Goal: Check status: Check status

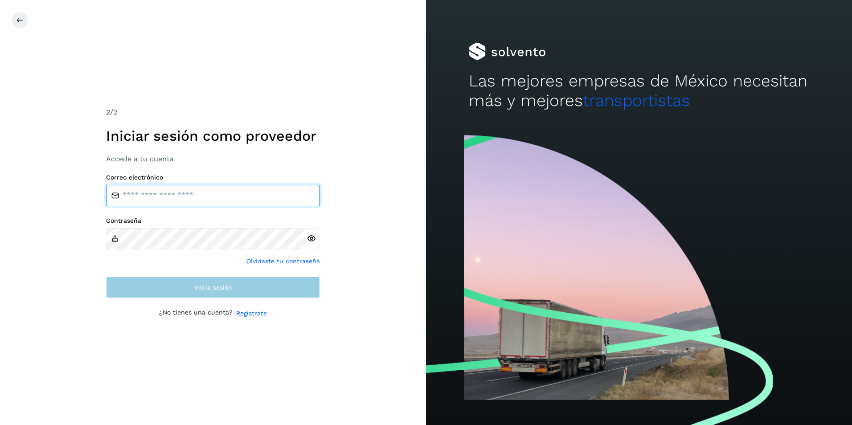
type input "**********"
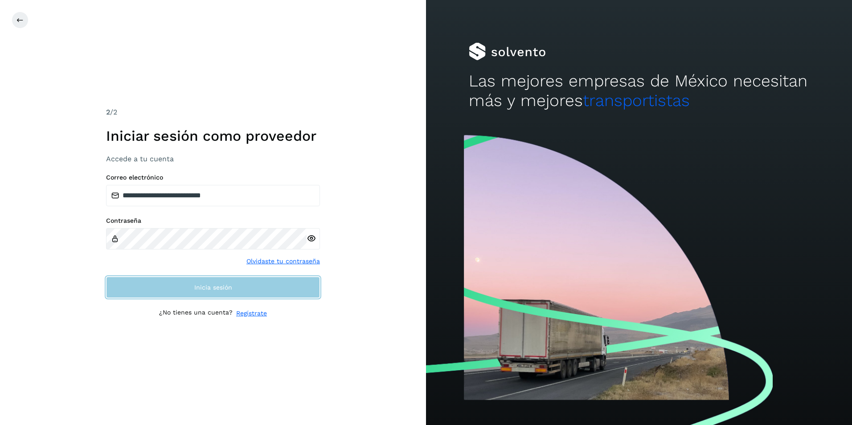
drag, startPoint x: 166, startPoint y: 292, endPoint x: 174, endPoint y: 292, distance: 8.0
click at [167, 292] on button "Inicia sesión" at bounding box center [213, 287] width 214 height 21
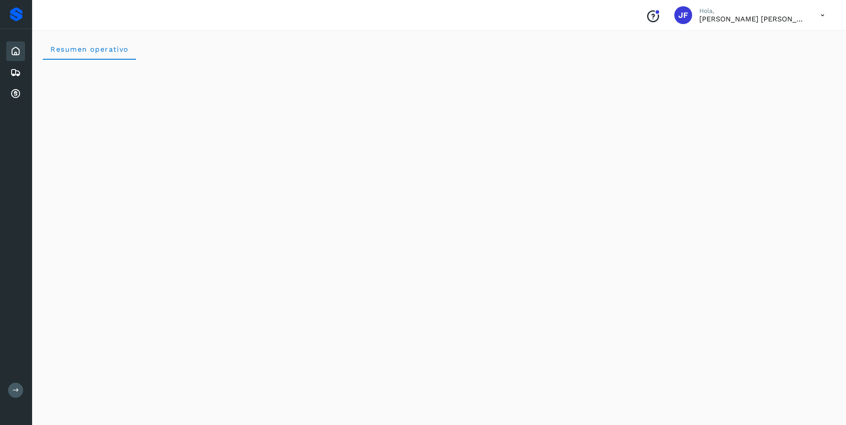
click at [19, 76] on icon at bounding box center [15, 72] width 11 height 11
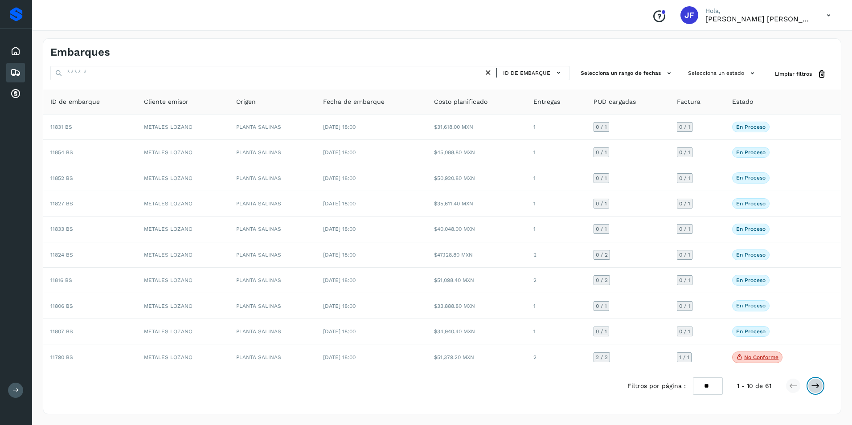
click at [816, 387] on icon at bounding box center [815, 386] width 9 height 9
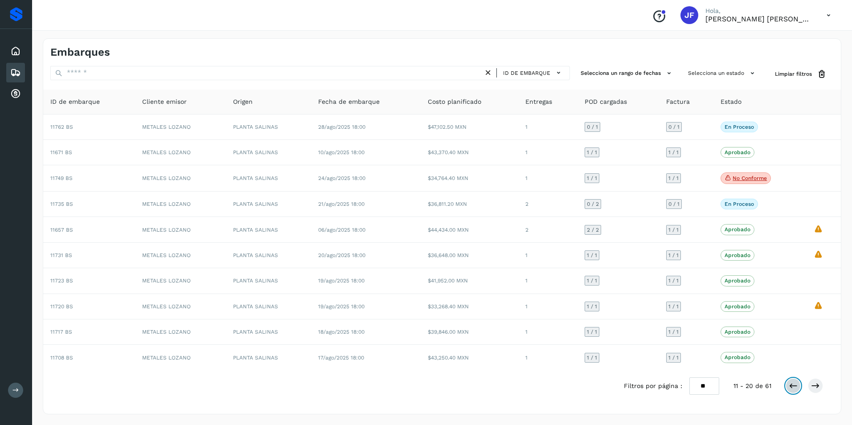
click at [789, 385] on button at bounding box center [793, 385] width 15 height 15
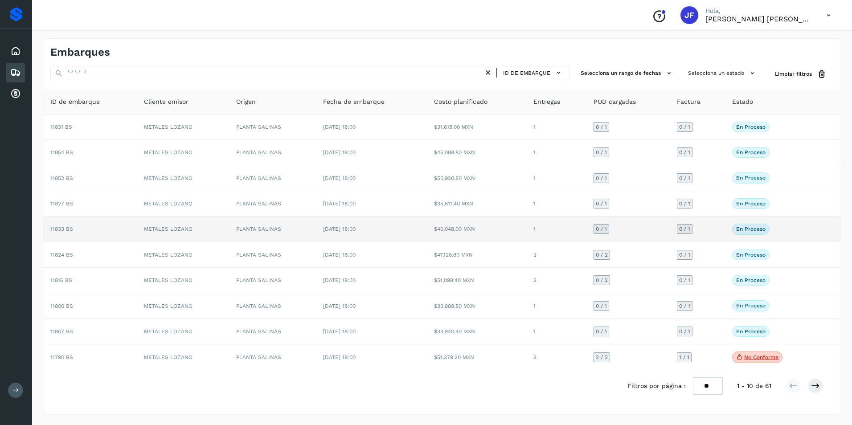
click at [801, 231] on div "En proceso Verifica el estado de la factura o entregas asociadas a este embarque" at bounding box center [772, 229] width 81 height 11
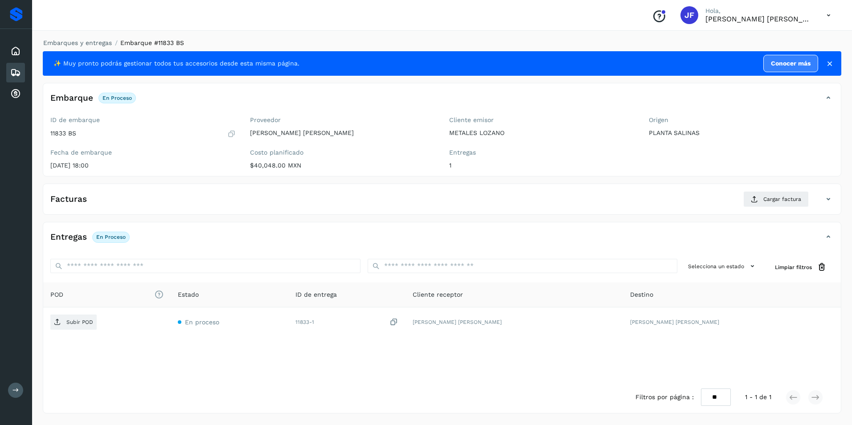
click at [19, 76] on icon at bounding box center [15, 72] width 11 height 11
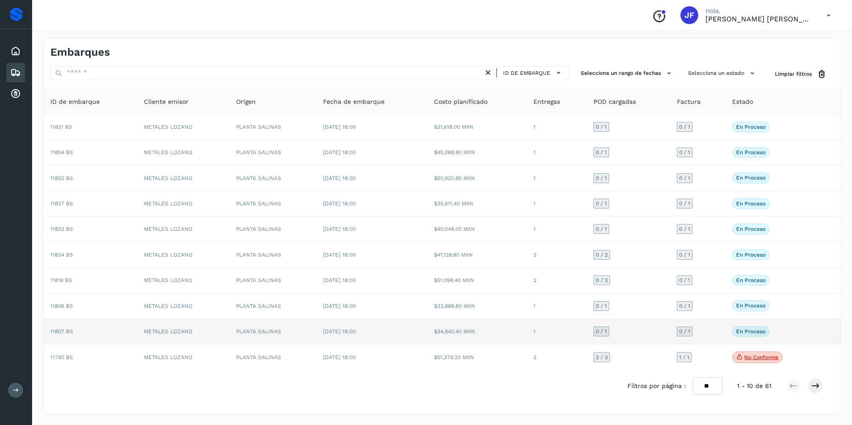
click at [761, 334] on p "En proceso" at bounding box center [750, 332] width 29 height 6
click at [796, 329] on div "En proceso Verifica el estado de la factura o entregas asociadas a este embarque" at bounding box center [772, 331] width 81 height 11
